Goal: Task Accomplishment & Management: Manage account settings

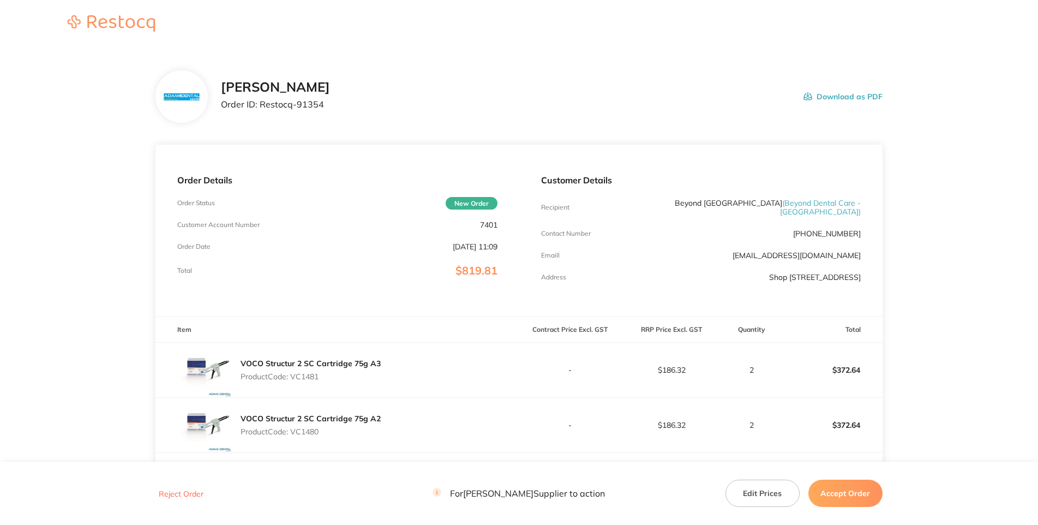
click at [491, 229] on p "7401" at bounding box center [488, 224] width 17 height 9
drag, startPoint x: 446, startPoint y: 146, endPoint x: 231, endPoint y: 213, distance: 225.6
click at [330, 109] on p "Order ID: Restocq- 91354" at bounding box center [275, 104] width 109 height 10
click at [330, 95] on h2 "[PERSON_NAME]" at bounding box center [275, 87] width 109 height 15
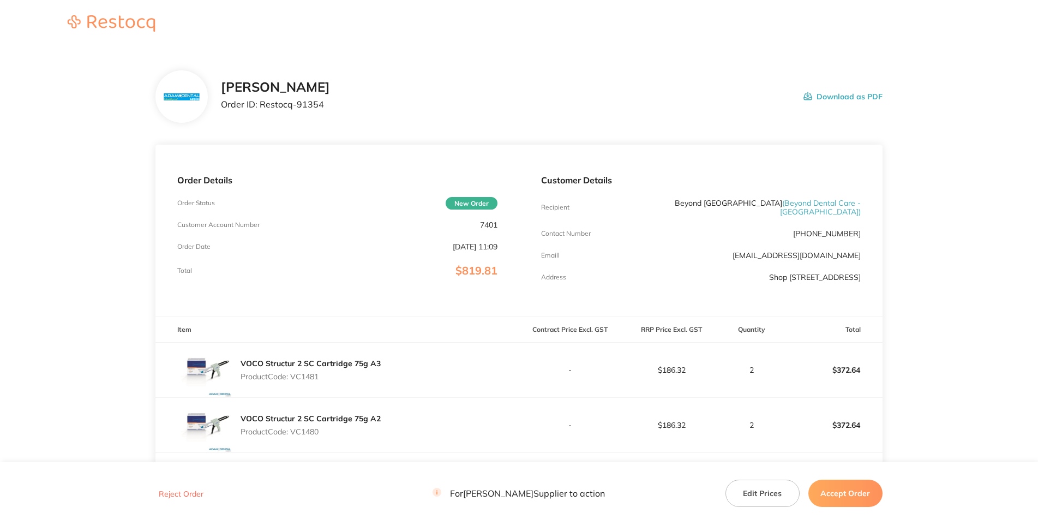
click at [495, 229] on p "7401" at bounding box center [488, 224] width 17 height 9
click at [260, 229] on p "Customer Account Number" at bounding box center [218, 225] width 82 height 8
click at [544, 113] on div "[PERSON_NAME] Order ID: Restocq- 91354 Download as PDF" at bounding box center [551, 97] width 661 height 34
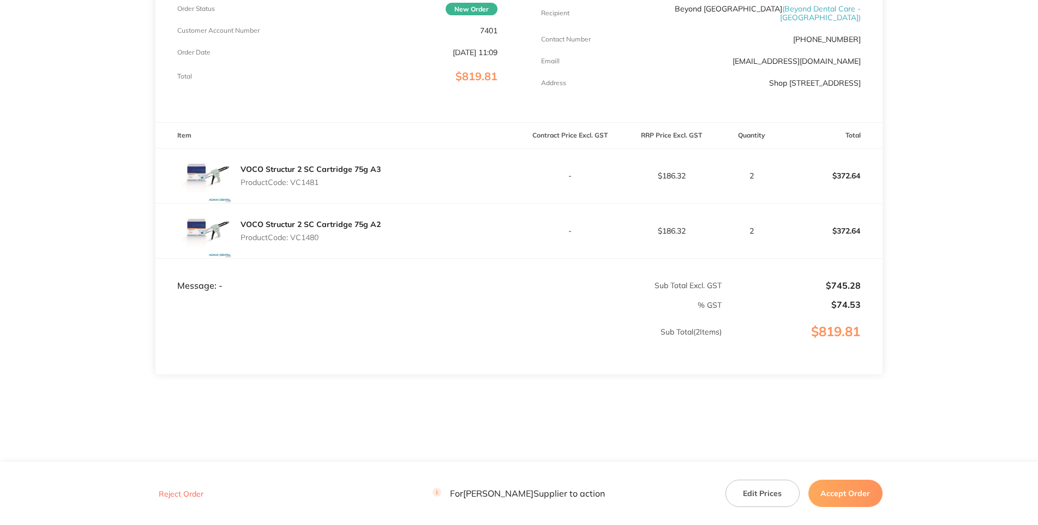
scroll to position [150, 0]
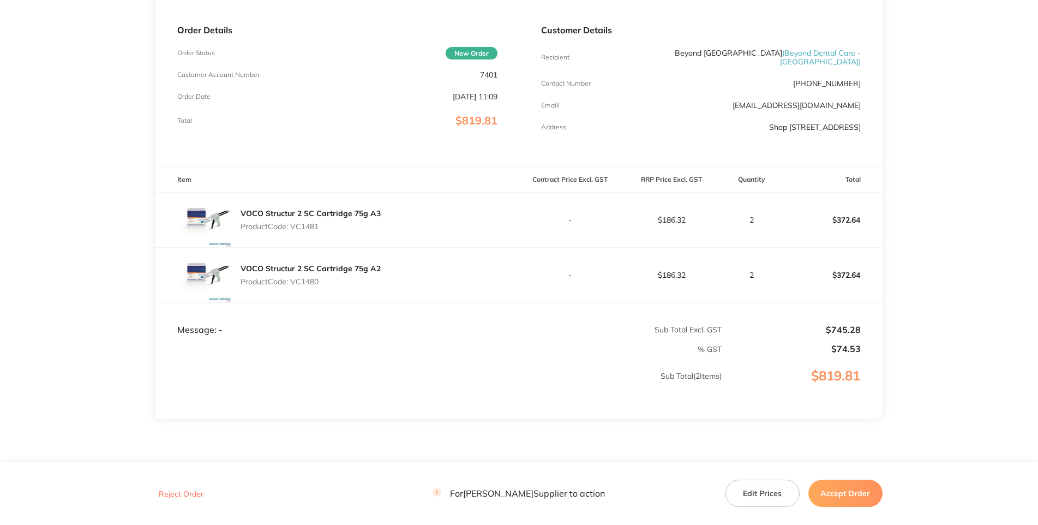
click at [304, 231] on p "Product Code: VC1481" at bounding box center [311, 226] width 140 height 9
click at [306, 286] on p "Product Code: VC1480" at bounding box center [311, 281] width 140 height 9
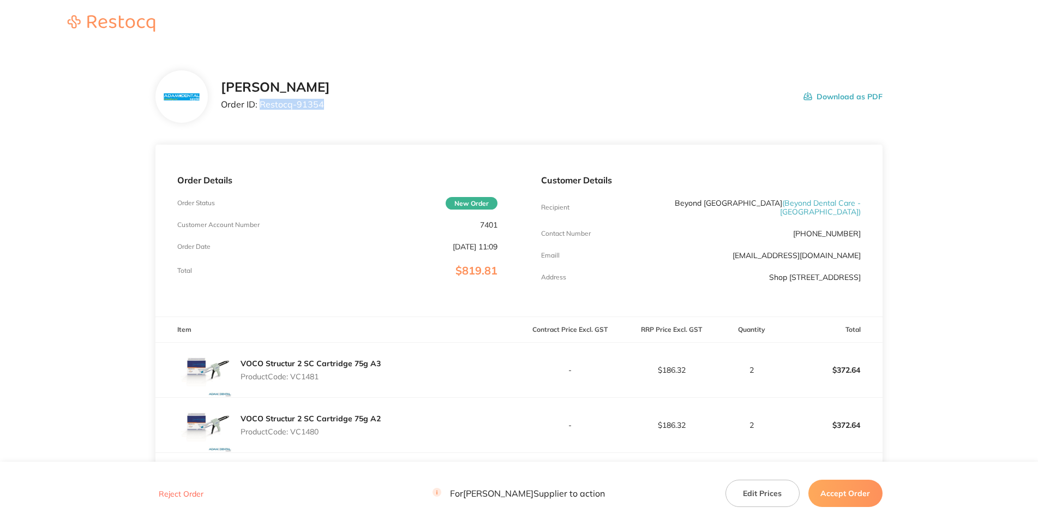
drag, startPoint x: 287, startPoint y: 149, endPoint x: 218, endPoint y: 145, distance: 69.4
click at [221, 109] on p "Order ID: Restocq- 91354" at bounding box center [275, 104] width 109 height 10
click at [469, 175] on section "[PERSON_NAME] Dental Order ID: Restocq- 91354 Download as PDF Order Details Ord…" at bounding box center [518, 352] width 727 height 607
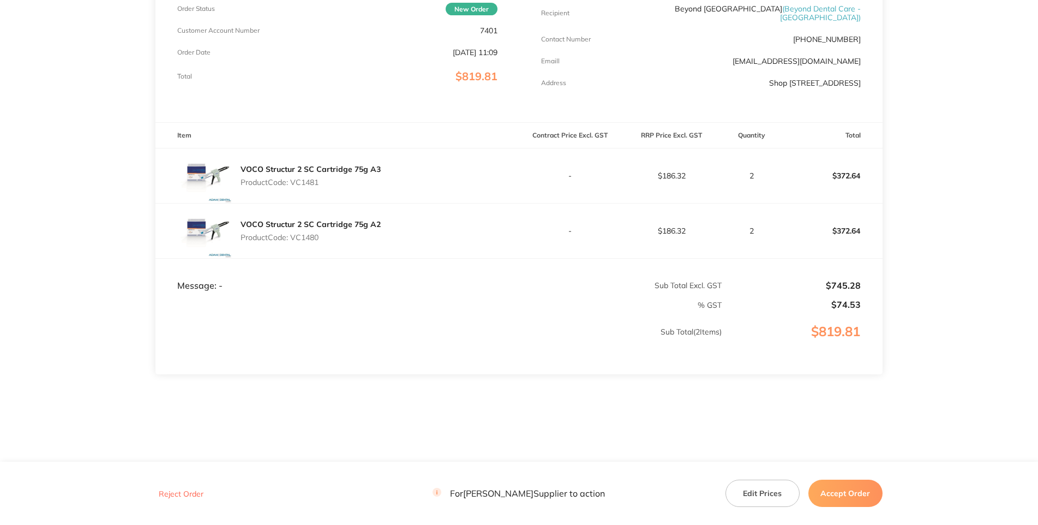
drag, startPoint x: 828, startPoint y: 496, endPoint x: 822, endPoint y: 493, distance: 6.6
click at [829, 496] on button "Accept Order" at bounding box center [845, 492] width 74 height 27
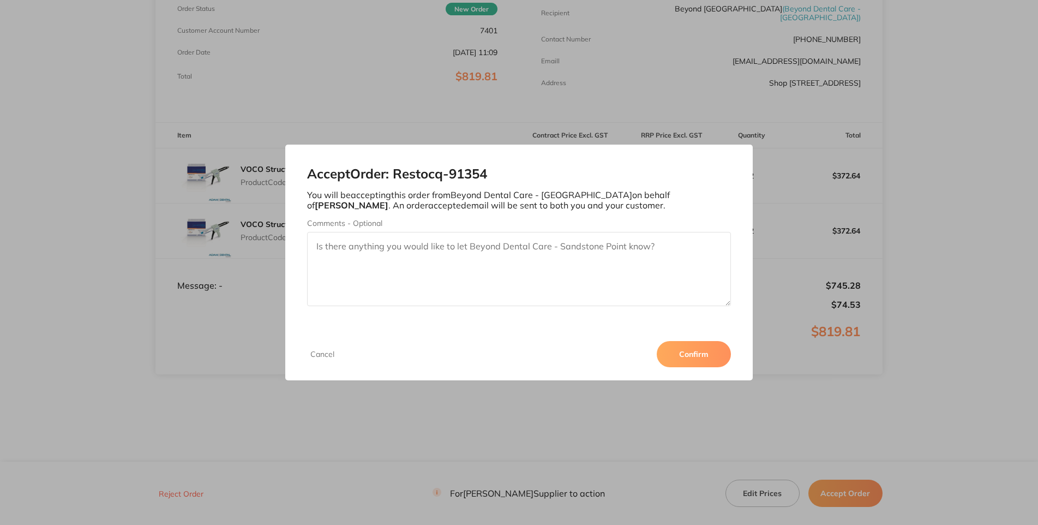
drag, startPoint x: 926, startPoint y: 464, endPoint x: 903, endPoint y: 447, distance: 28.5
click at [731, 367] on button "Confirm" at bounding box center [694, 354] width 74 height 26
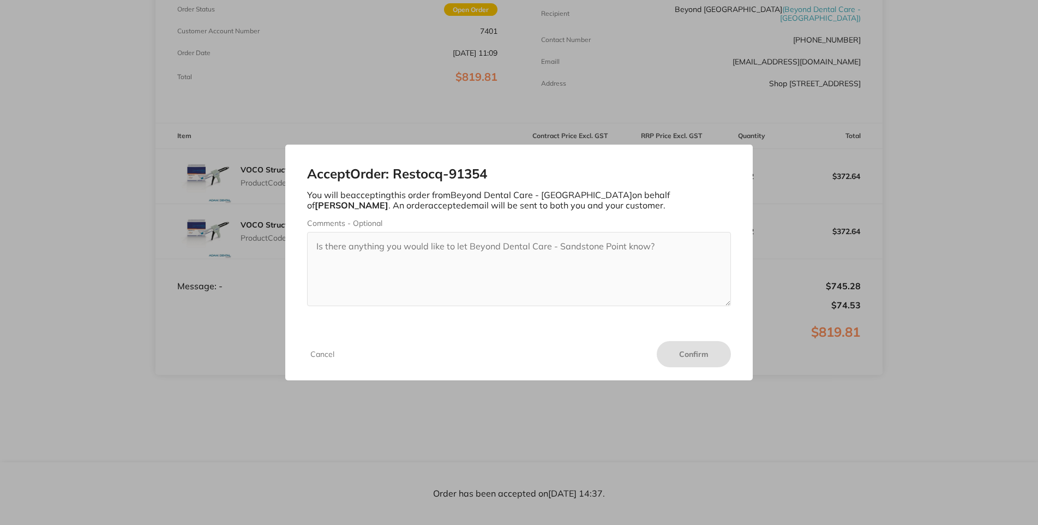
scroll to position [0, 0]
